Goal: Task Accomplishment & Management: Complete application form

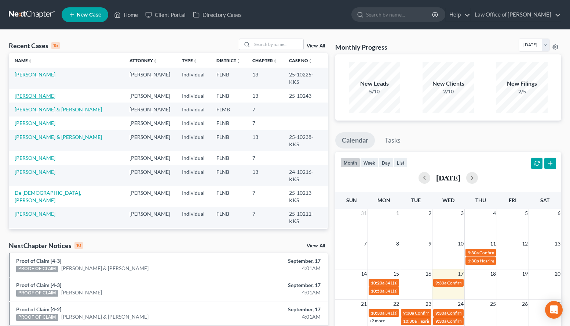
click at [40, 93] on link "[PERSON_NAME]" at bounding box center [35, 96] width 41 height 6
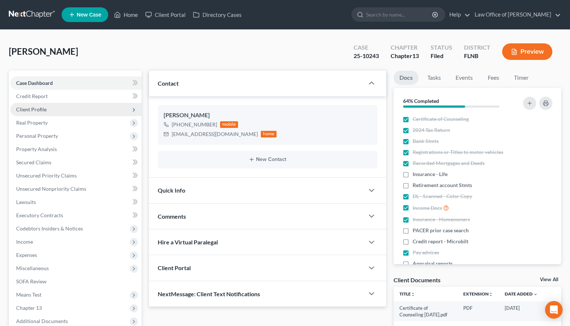
click at [54, 111] on span "Client Profile" at bounding box center [75, 109] width 131 height 13
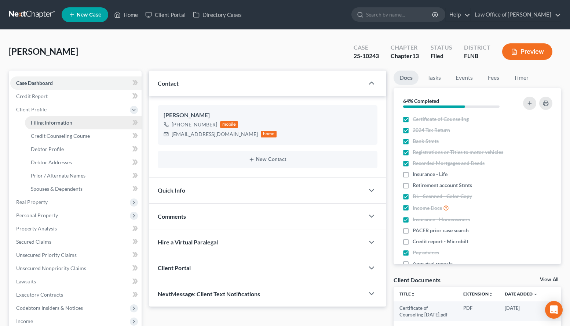
click at [63, 121] on span "Filing Information" at bounding box center [51, 122] width 41 height 6
select select "1"
select select "0"
select select "3"
select select "9"
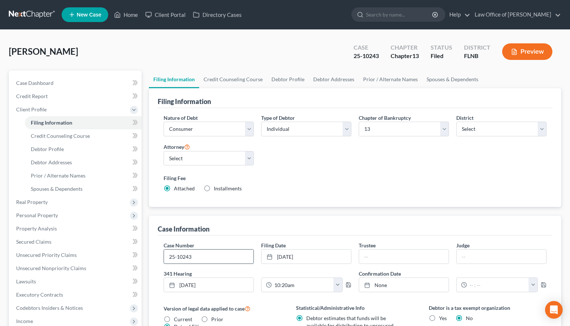
click at [215, 258] on input "25-10243" at bounding box center [209, 256] width 90 height 14
type input "25-10243-KKS"
click at [381, 252] on input "text" at bounding box center [405, 256] width 90 height 14
click at [379, 259] on input "text" at bounding box center [405, 256] width 90 height 14
paste input "Leigh A. Duncan"
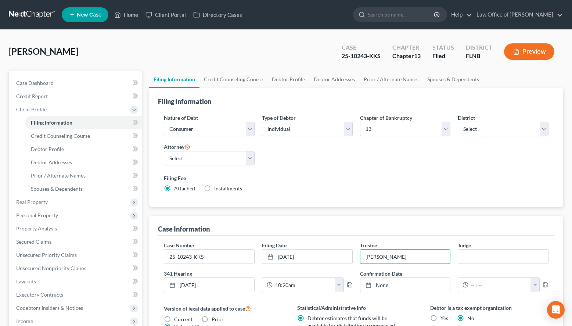
type input "Leigh A. Duncan"
click at [473, 160] on div "Nature of Debt Select Business Consumer Other Nature of Business Select Clearin…" at bounding box center [356, 156] width 392 height 84
click at [20, 12] on link at bounding box center [32, 14] width 47 height 13
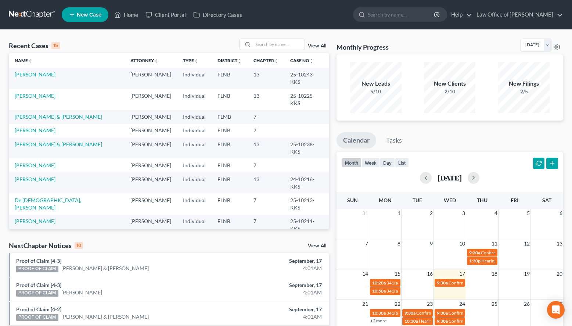
click at [511, 30] on div "Recent Cases 15 View All Name unfold_more expand_more expand_less Attorney unfo…" at bounding box center [286, 272] width 572 height 485
click at [31, 73] on link "[PERSON_NAME]" at bounding box center [35, 74] width 41 height 6
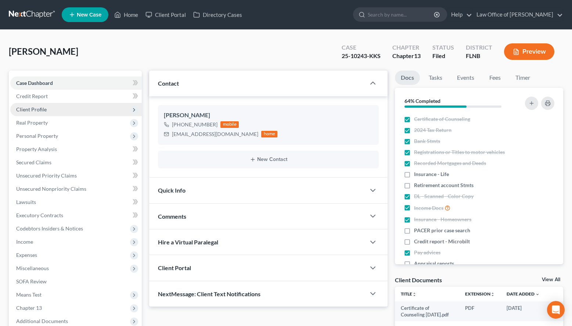
click at [31, 108] on span "Client Profile" at bounding box center [31, 109] width 30 height 6
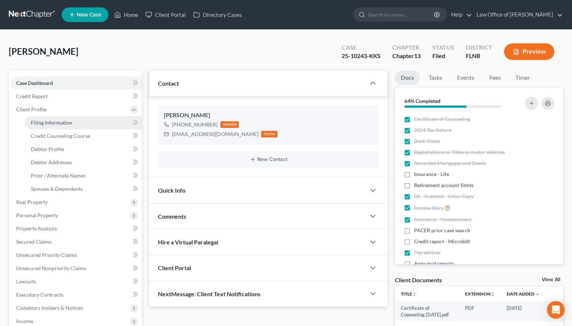
click at [43, 122] on span "Filing Information" at bounding box center [51, 122] width 41 height 6
select select "1"
select select "0"
select select "3"
select select "9"
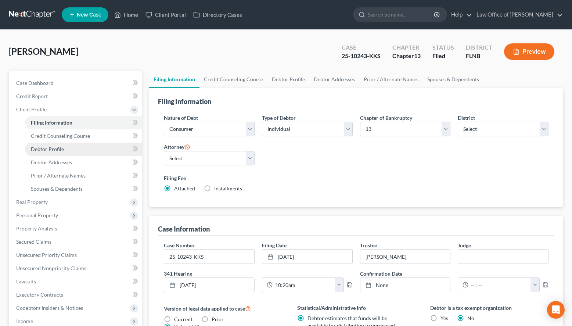
click at [103, 150] on link "Debtor Profile" at bounding box center [83, 148] width 117 height 13
select select "0"
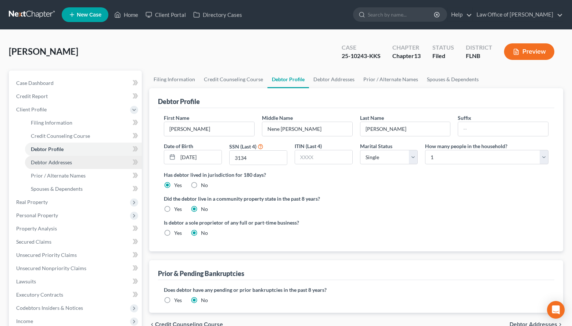
click at [117, 156] on link "Debtor Addresses" at bounding box center [83, 162] width 117 height 13
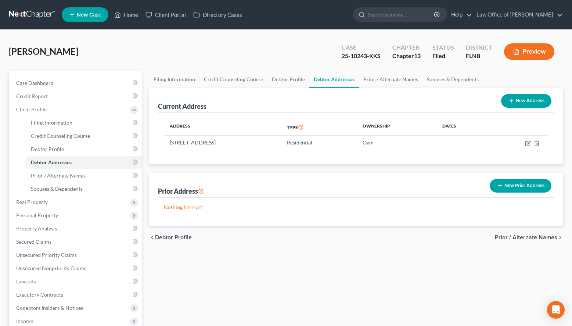
click at [35, 14] on link at bounding box center [32, 14] width 47 height 13
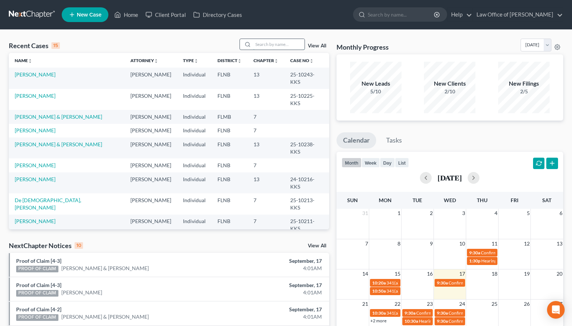
click at [289, 42] on input "search" at bounding box center [278, 44] width 51 height 11
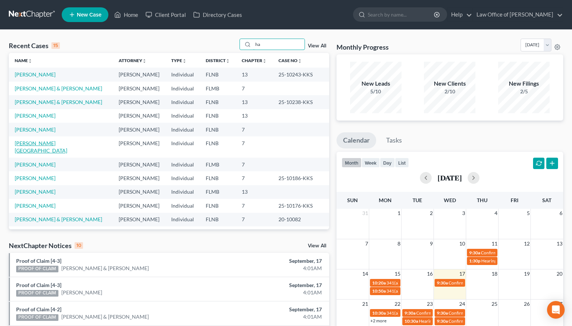
type input "ha"
click at [23, 146] on link "[PERSON_NAME][GEOGRAPHIC_DATA]" at bounding box center [41, 147] width 52 height 14
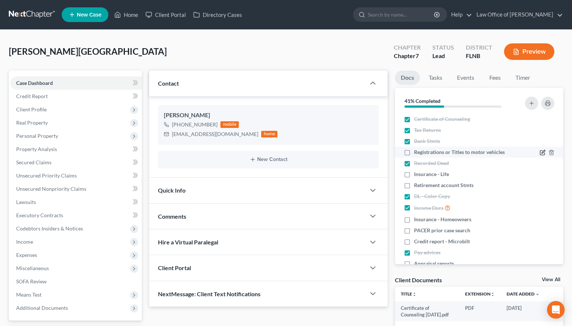
click at [541, 150] on icon "button" at bounding box center [542, 152] width 6 height 6
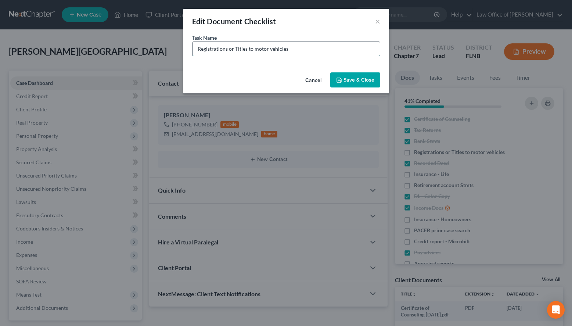
drag, startPoint x: 226, startPoint y: 48, endPoint x: 352, endPoint y: 48, distance: 126.3
click at [352, 48] on input "Registrations or Titles to motor vehicles" at bounding box center [285, 49] width 187 height 14
drag, startPoint x: 297, startPoint y: 52, endPoint x: 237, endPoint y: 54, distance: 60.2
click at [237, 54] on input "2003 PT Cruiser - Registration" at bounding box center [285, 49] width 187 height 14
type input "2003 PT Cruiser - Registration"
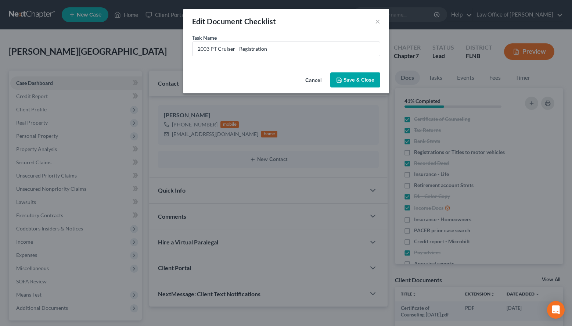
click at [380, 77] on button "Save & Close" at bounding box center [355, 79] width 50 height 15
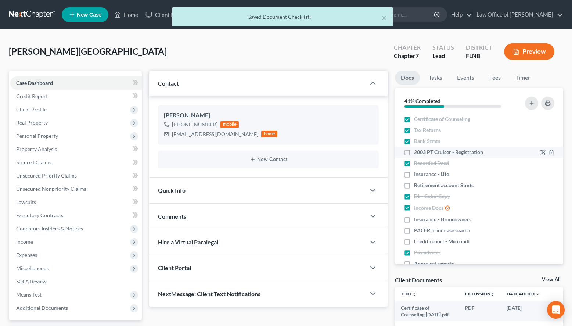
click at [467, 151] on span "2003 PT Cruiser - Registration" at bounding box center [448, 151] width 69 height 7
click at [421, 151] on input "2003 PT Cruiser - Registration" at bounding box center [419, 150] width 5 height 5
checkbox input "true"
click at [529, 99] on button "button" at bounding box center [531, 103] width 13 height 13
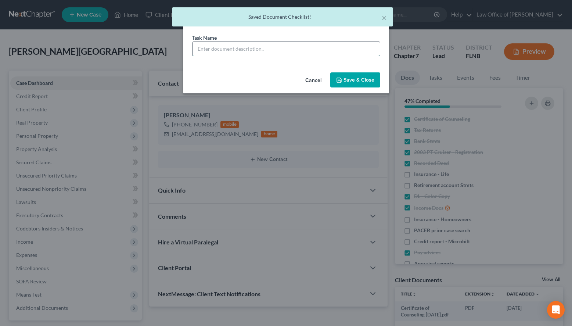
click at [317, 52] on input "text" at bounding box center [285, 49] width 187 height 14
paste input "- Registration"
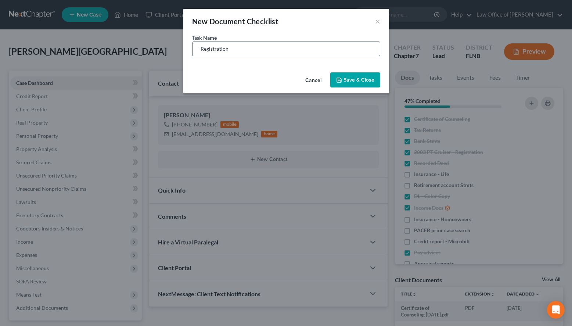
click at [193, 48] on input "- Registration" at bounding box center [285, 49] width 187 height 14
paste input "2019 Lincoln Nautilus"
type input "2019 Lincoln Nautilus - Registration"
click at [362, 74] on button "Save & Close" at bounding box center [355, 79] width 50 height 15
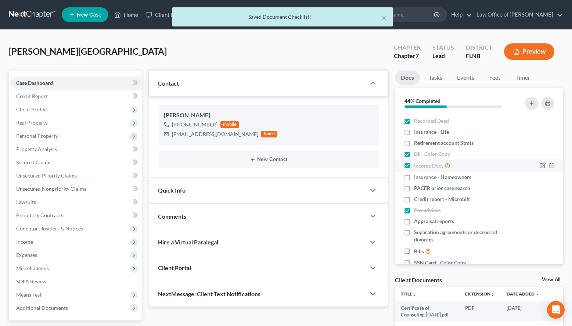
scroll to position [69, 0]
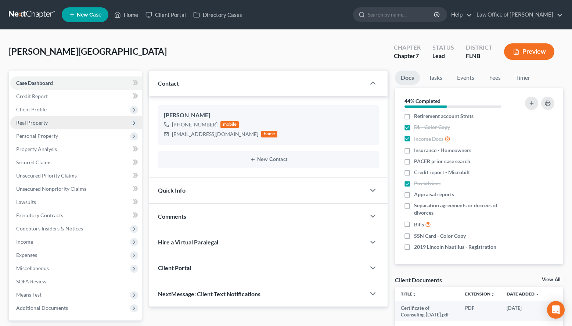
click at [31, 117] on span "Real Property" at bounding box center [75, 122] width 131 height 13
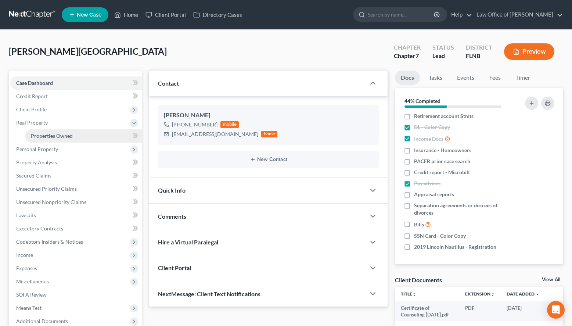
click at [41, 133] on span "Properties Owned" at bounding box center [52, 136] width 42 height 6
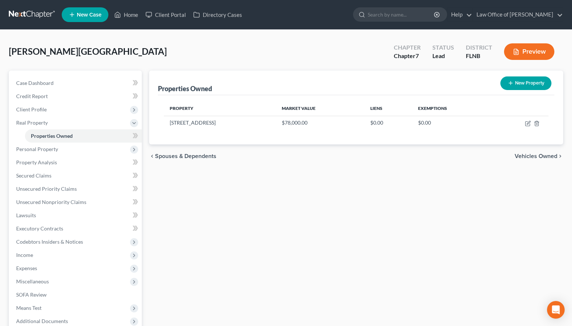
click at [526, 130] on div "Property Market Value Liens Exemptions [STREET_ADDRESS] $78,000.00 $0.00 $0.00" at bounding box center [356, 119] width 396 height 49
click at [526, 125] on icon "button" at bounding box center [528, 123] width 6 height 6
select select "9"
select select "0"
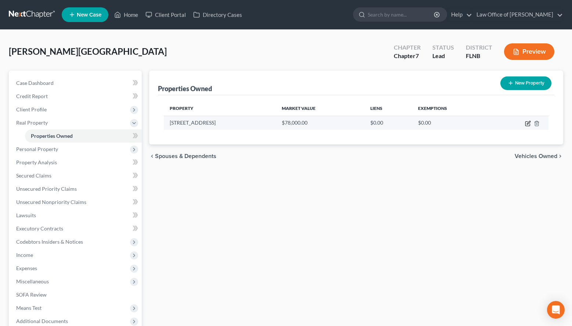
select select "0"
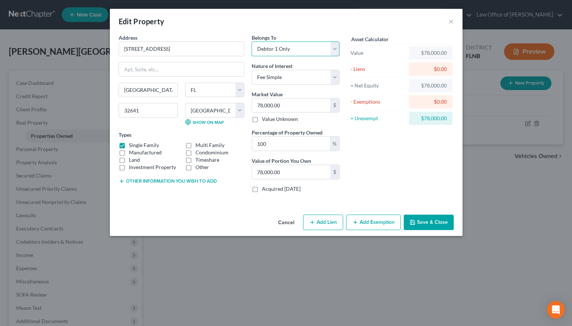
click at [251, 41] on select "Select Debtor 1 Only Debtor 2 Only Debtor 1 And Debtor 2 Only At Least One Of T…" at bounding box center [295, 48] width 88 height 15
select select "3"
click option "At Least One Of The Debtors And Another" at bounding box center [0, 0] width 0 height 0
click at [409, 221] on button "Save & Close" at bounding box center [428, 221] width 50 height 15
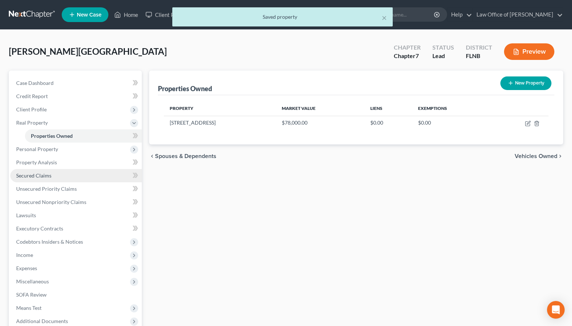
click at [104, 174] on link "Secured Claims" at bounding box center [75, 175] width 131 height 13
